Goal: Task Accomplishment & Management: Complete application form

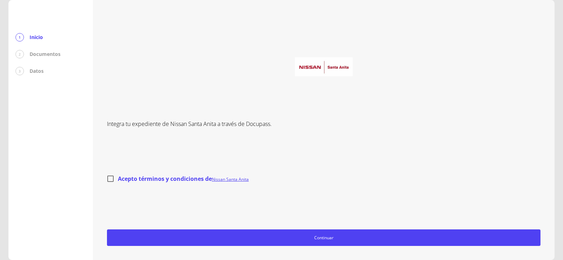
click at [109, 179] on input "Acepto términos y condiciones de Nissan Santa Anita" at bounding box center [110, 178] width 15 height 15
checkbox input "true"
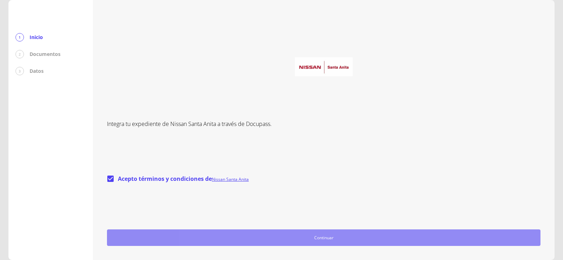
click at [172, 243] on button "Continuar" at bounding box center [324, 237] width 434 height 17
